Goal: Find specific page/section: Find specific page/section

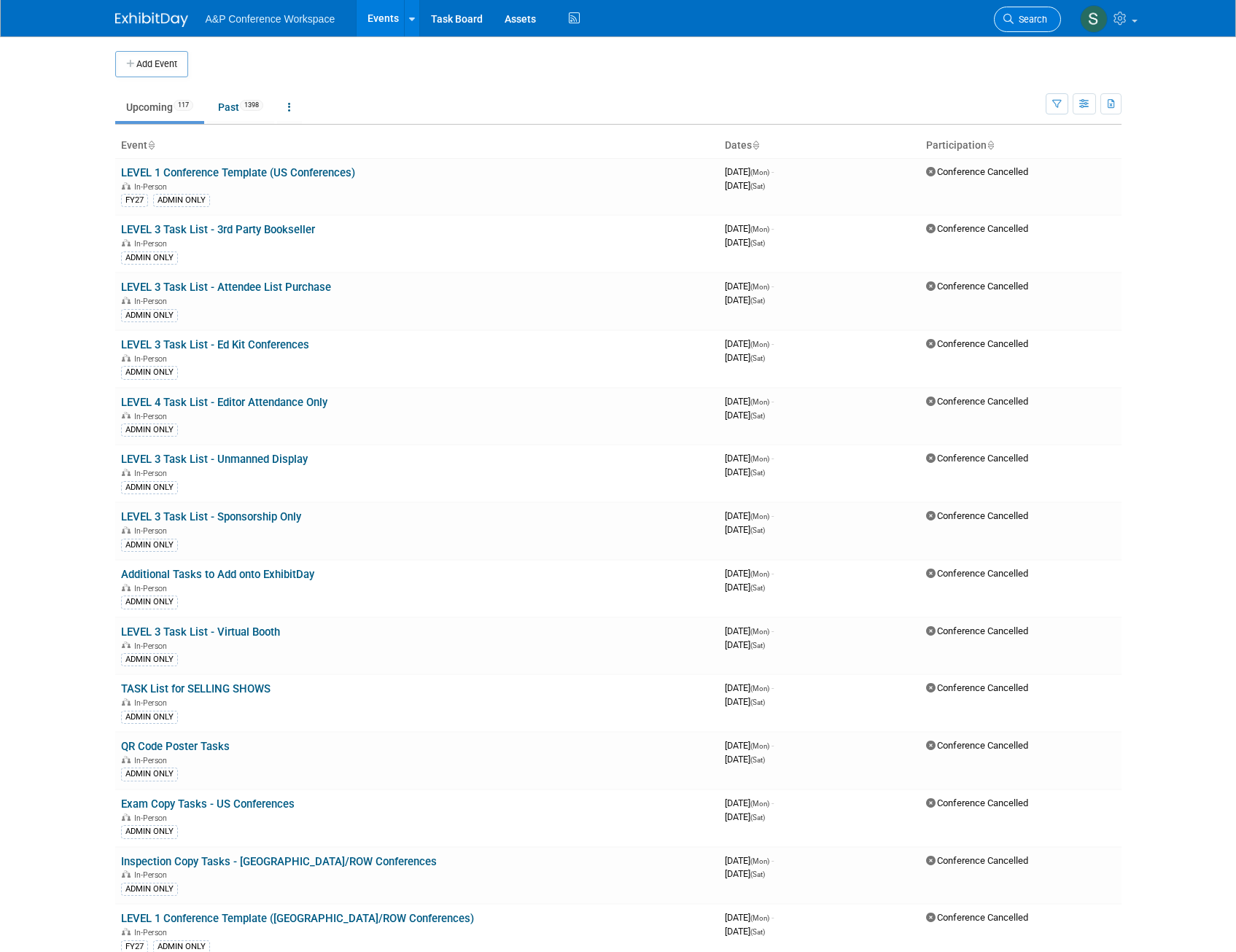
click at [1031, 25] on link "Search" at bounding box center [1027, 19] width 67 height 25
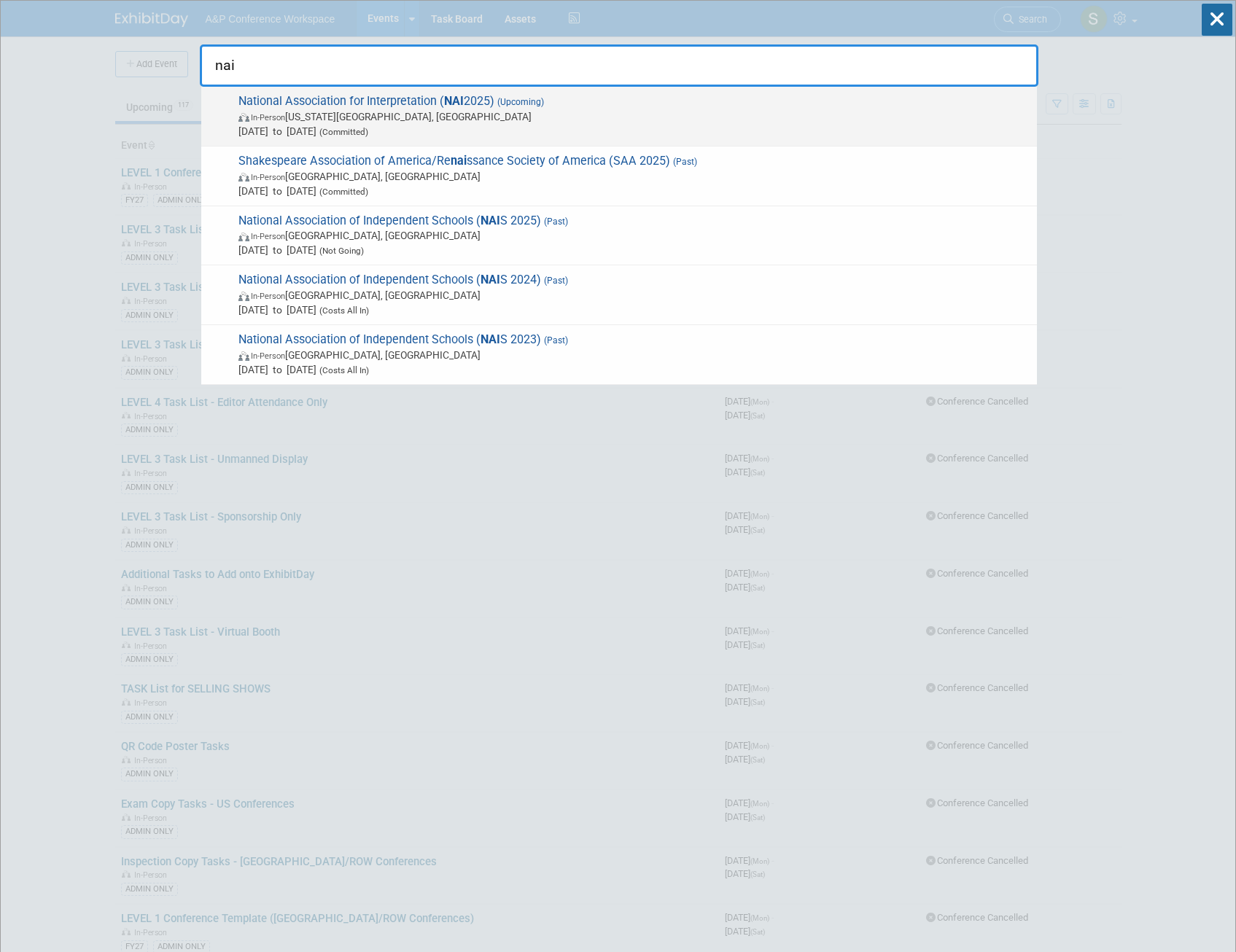
type input "nai"
click at [744, 121] on span "In-Person Virginia Beach, VA" at bounding box center [634, 116] width 791 height 15
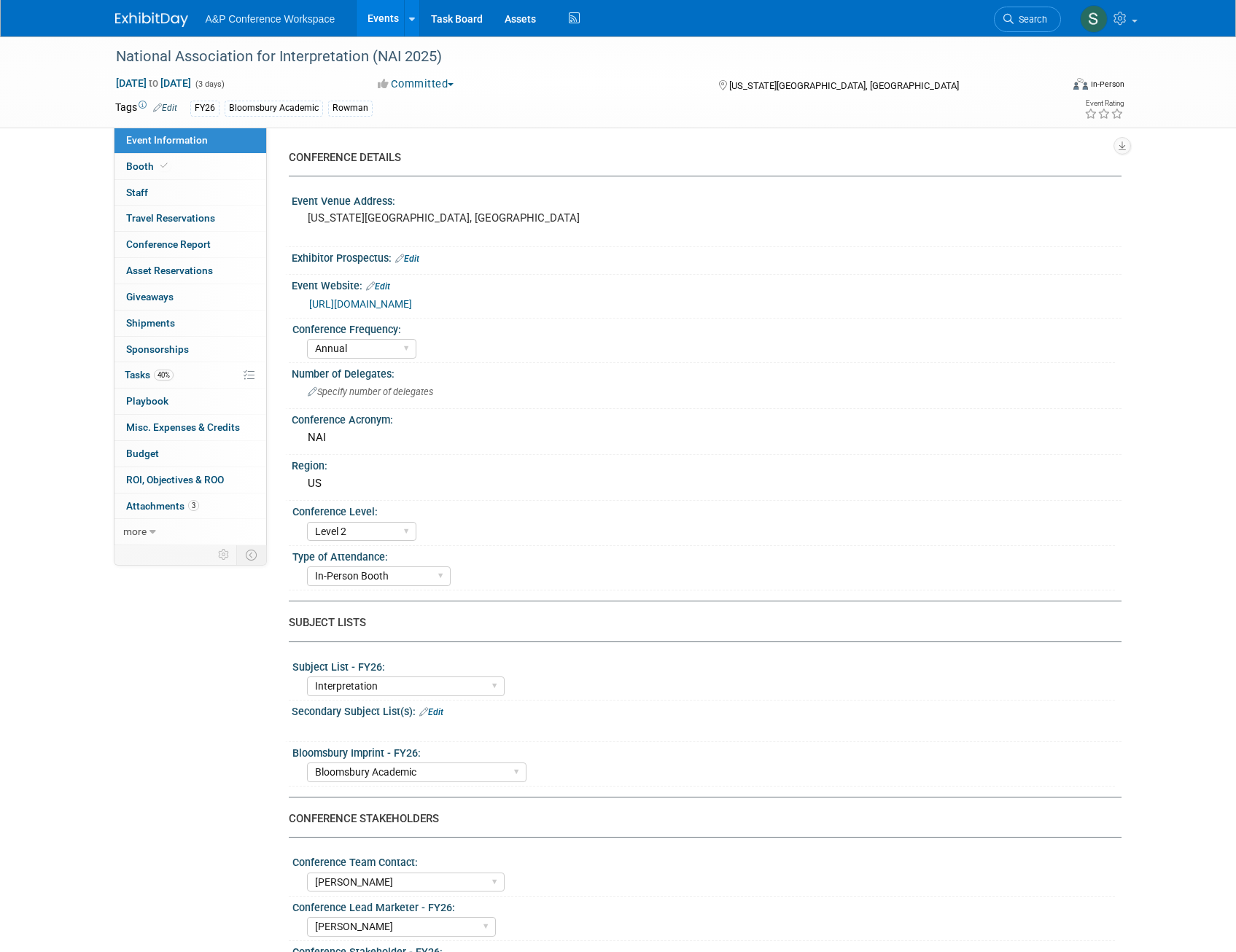
select select "Annual"
select select "Level 2"
select select "In-Person Booth"
select select "Interpretation"
select select "Bloomsbury Academic"
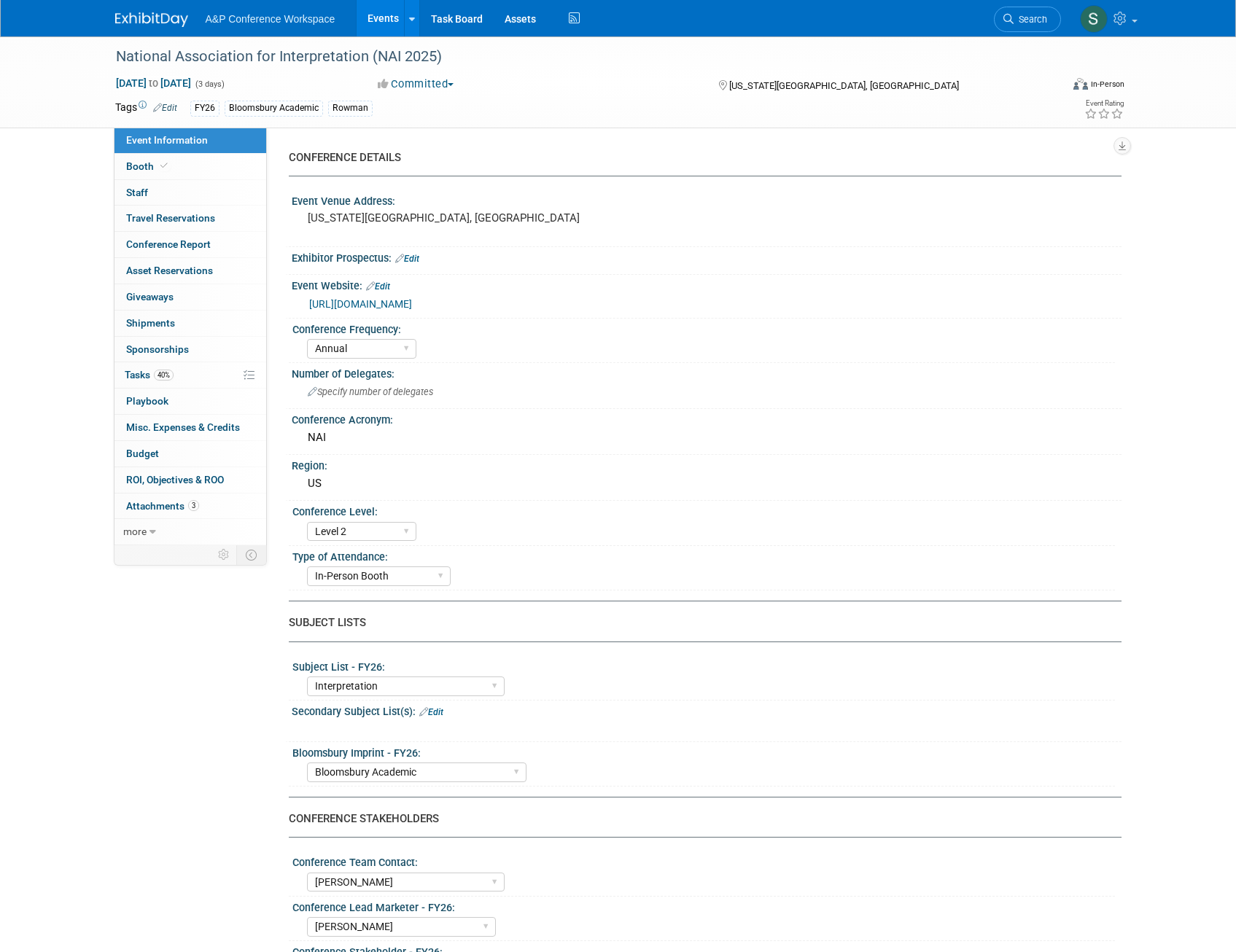
select select "[PERSON_NAME]"
select select "Brand/Subject Presence​"
click at [183, 380] on link "40% Tasks 40%" at bounding box center [190, 375] width 151 height 25
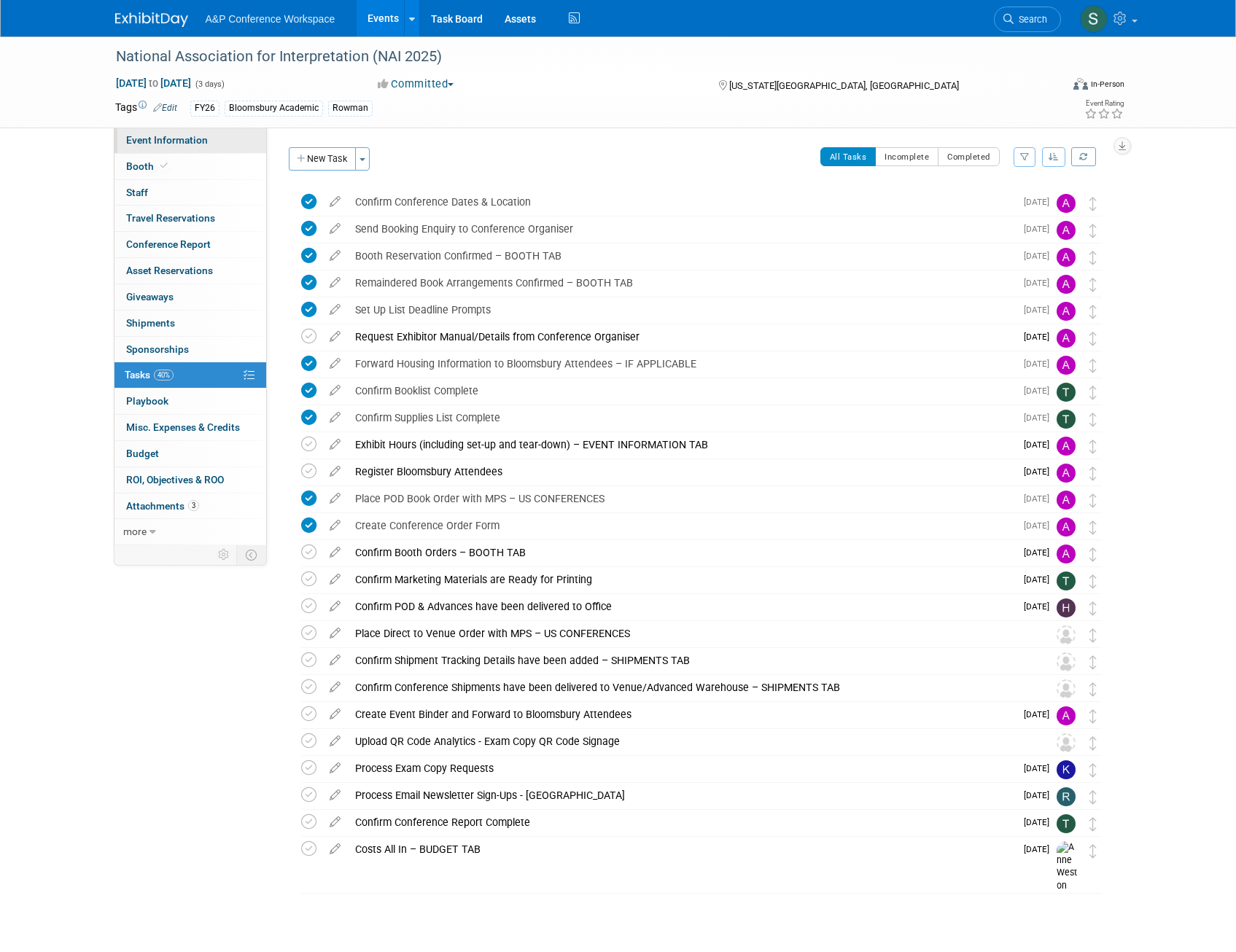
click at [158, 142] on span "Event Information" at bounding box center [166, 139] width 81 height 11
select select "Annual"
select select "Level 2"
select select "In-Person Booth"
select select "Interpretation"
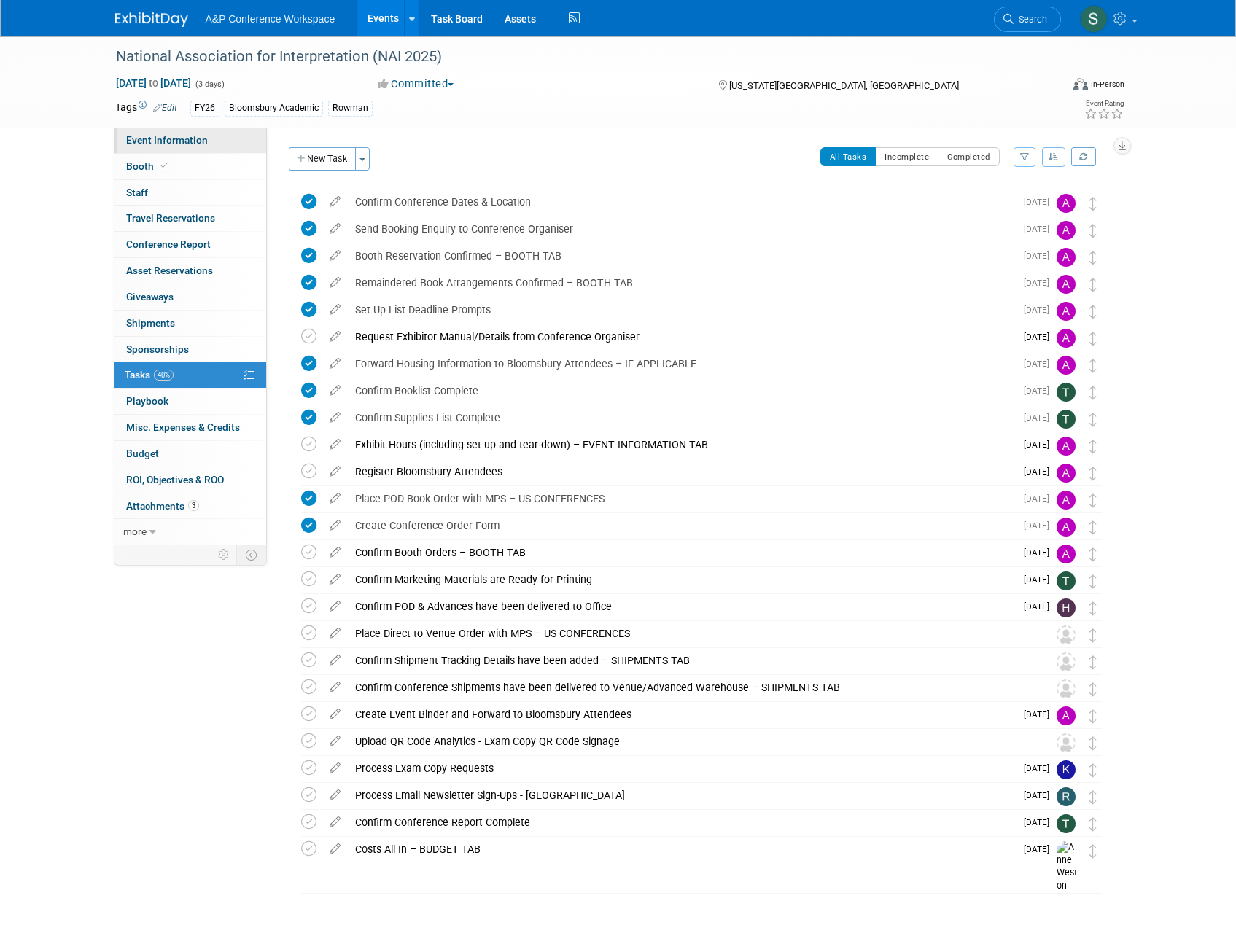
select select "Bloomsbury Academic"
select select "[PERSON_NAME]"
select select "Brand/Subject Presence​"
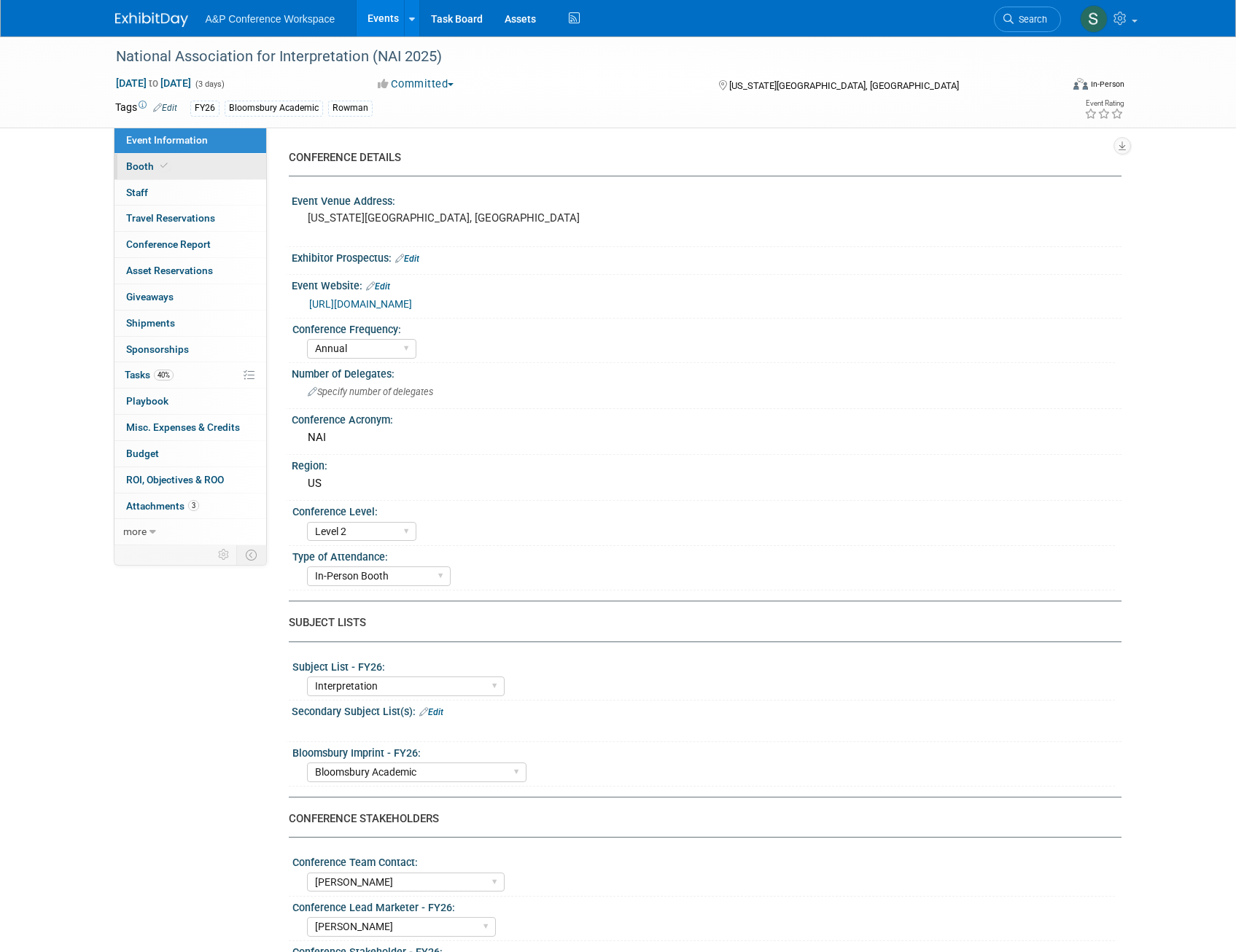
click at [145, 163] on span "Booth" at bounding box center [148, 166] width 45 height 11
select select "RLKP"
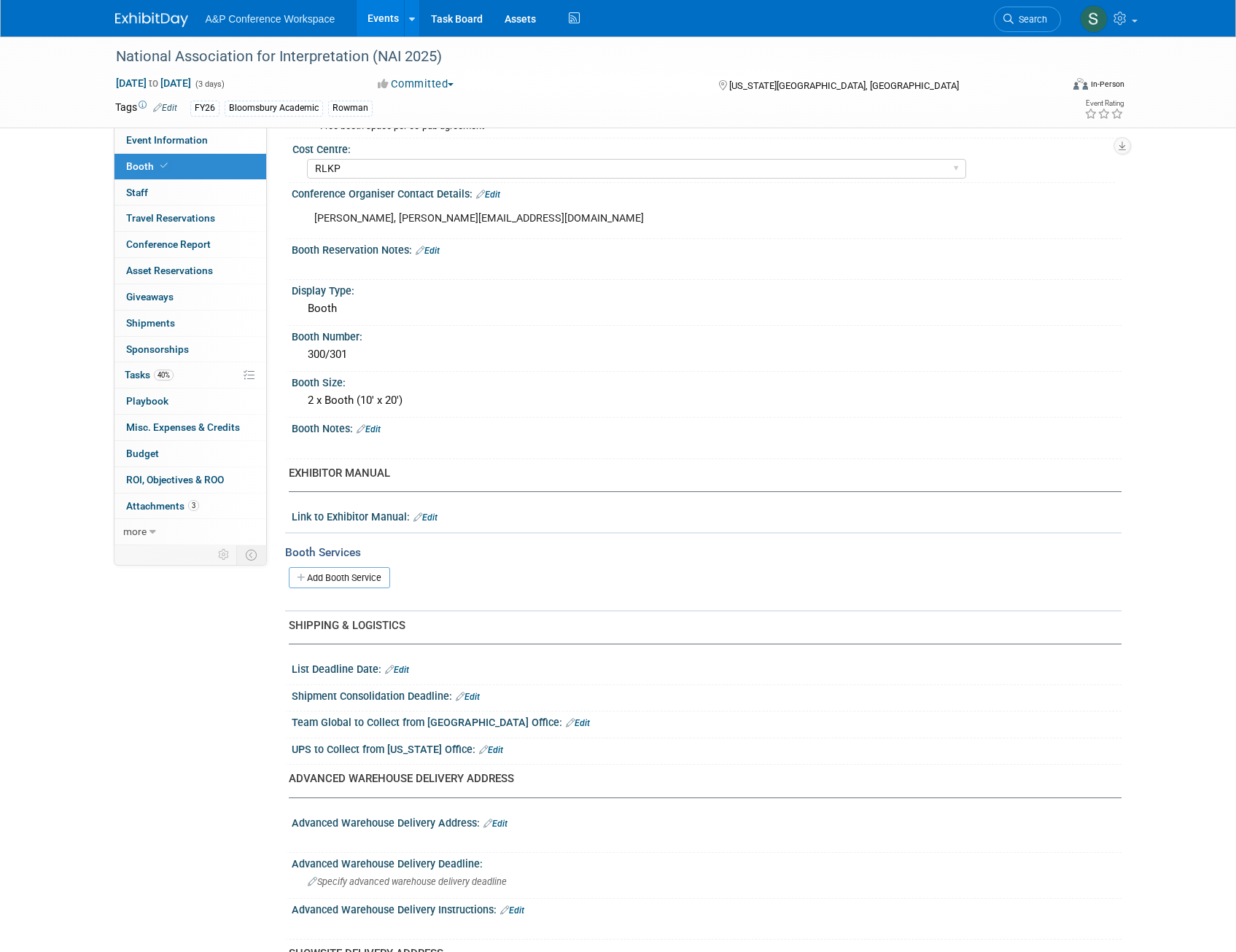
scroll to position [365, 0]
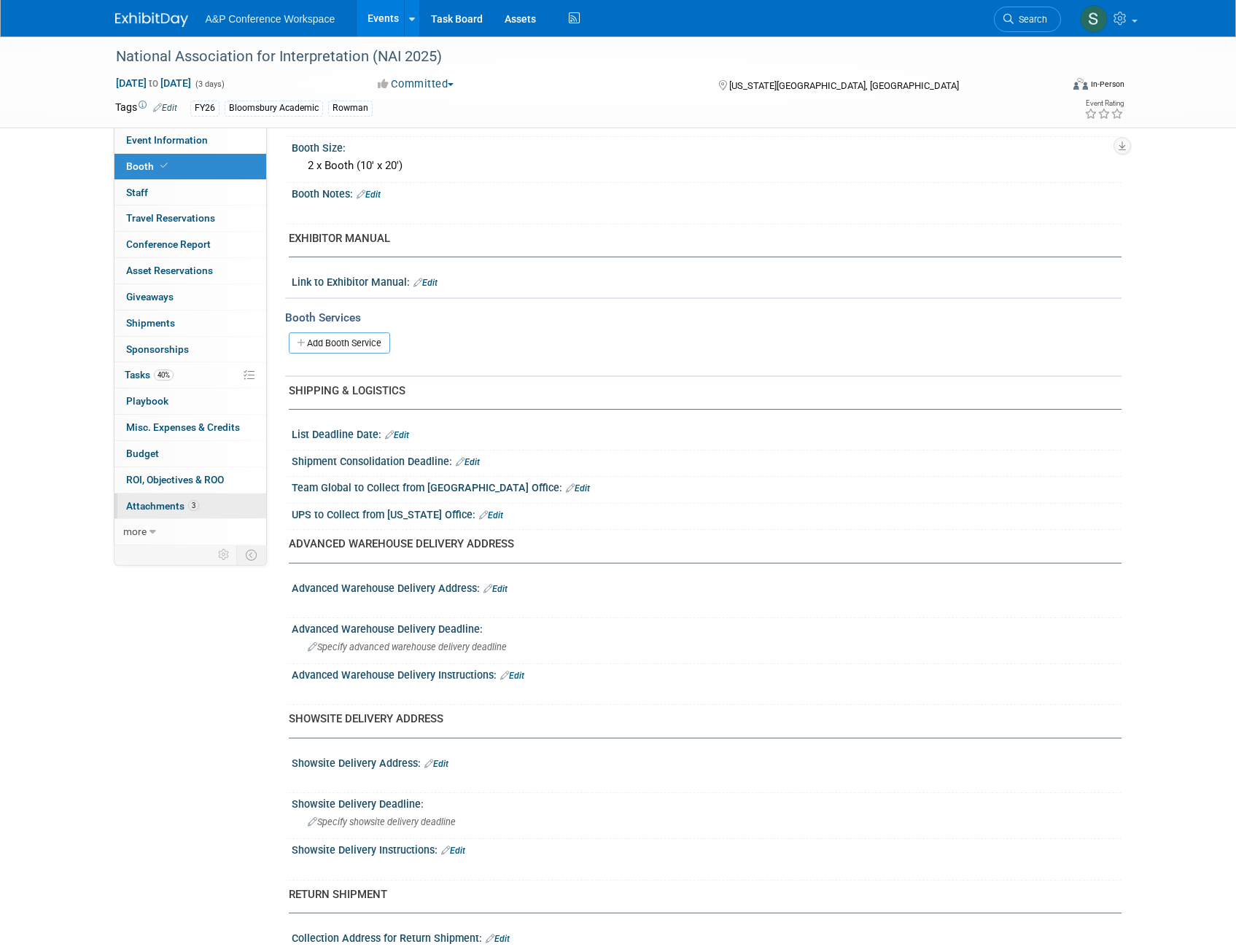
click at [164, 506] on span "Attachments 3" at bounding box center [162, 505] width 73 height 11
